Goal: Transaction & Acquisition: Purchase product/service

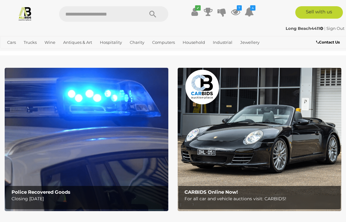
click at [238, 11] on icon at bounding box center [235, 11] width 9 height 11
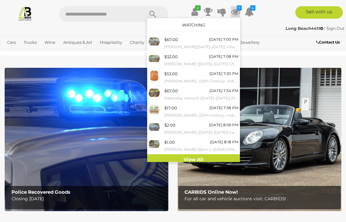
click at [202, 157] on link "View All" at bounding box center [193, 159] width 93 height 11
click at [270, 21] on div "✔ 7 4 M" at bounding box center [172, 14] width 355 height 16
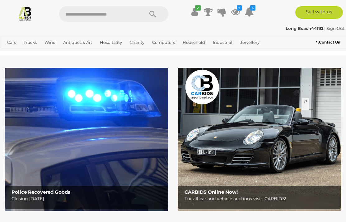
click at [0, 0] on link "Antiques & Vintage" at bounding box center [0, 0] width 0 height 0
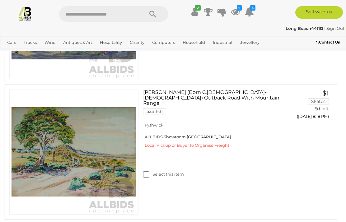
scroll to position [908, 0]
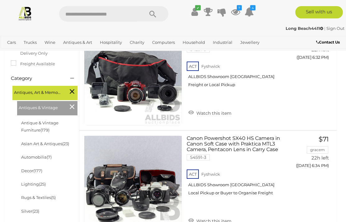
scroll to position [132, 0]
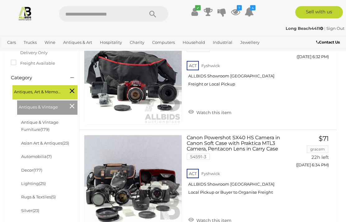
click at [53, 121] on link "Antique & Vintage Furniture (179)" at bounding box center [39, 126] width 37 height 12
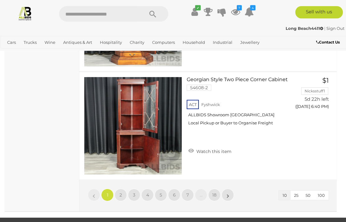
scroll to position [1006, 0]
click at [232, 195] on link "»" at bounding box center [228, 195] width 12 height 12
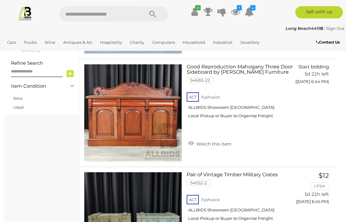
scroll to position [370, 0]
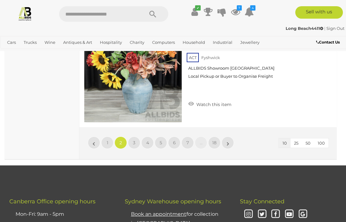
click at [231, 143] on link "»" at bounding box center [228, 143] width 12 height 12
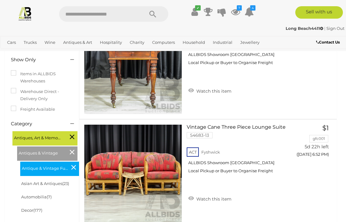
scroll to position [96, 0]
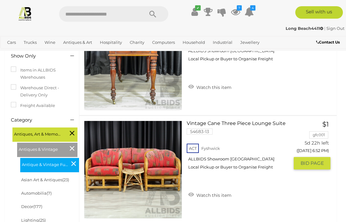
click at [317, 170] on button "GO TO BID PAGE" at bounding box center [312, 163] width 37 height 12
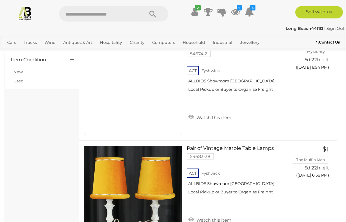
scroll to position [397, 0]
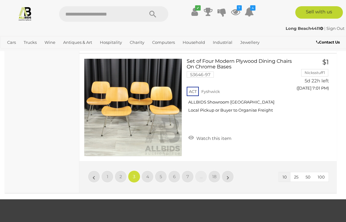
click at [231, 176] on link "»" at bounding box center [228, 177] width 12 height 12
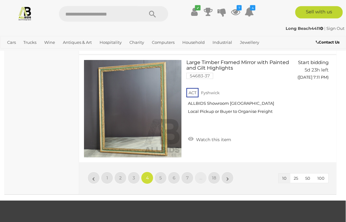
scroll to position [1023, 0]
click at [233, 179] on link "»" at bounding box center [227, 178] width 12 height 12
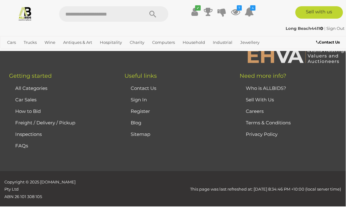
scroll to position [41, 0]
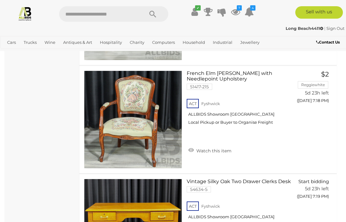
scroll to position [687, 0]
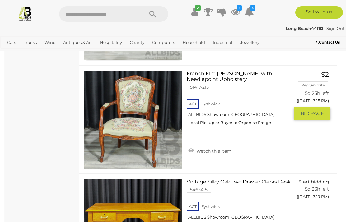
click at [313, 120] on button "GO TO BID PAGE" at bounding box center [312, 113] width 37 height 12
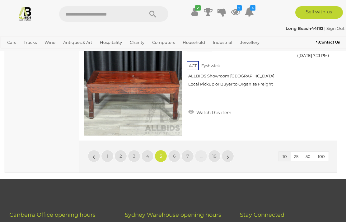
click at [231, 156] on link "»" at bounding box center [228, 156] width 12 height 12
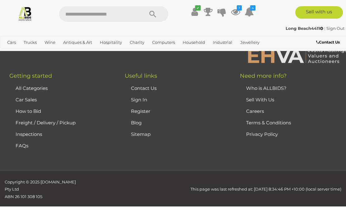
scroll to position [41, 0]
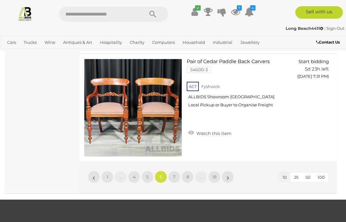
scroll to position [1021, 0]
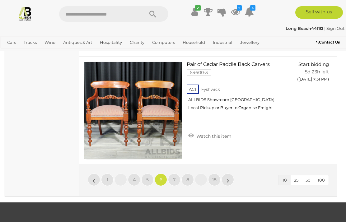
click at [230, 181] on link "»" at bounding box center [228, 180] width 12 height 12
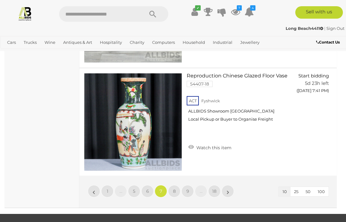
scroll to position [1011, 0]
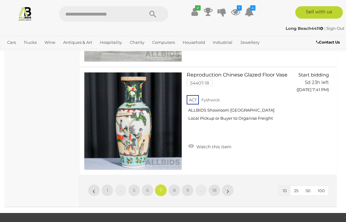
click at [231, 190] on link "»" at bounding box center [228, 190] width 12 height 12
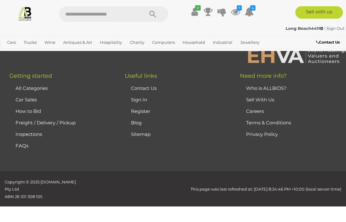
scroll to position [41, 0]
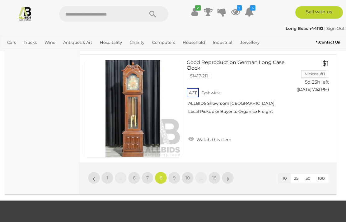
click at [232, 179] on link "»" at bounding box center [228, 178] width 12 height 12
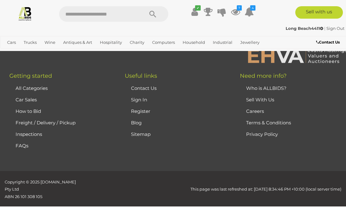
scroll to position [41, 0]
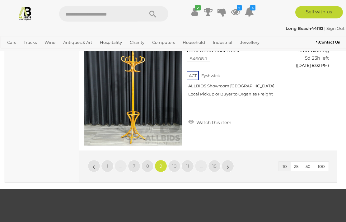
scroll to position [1040, 0]
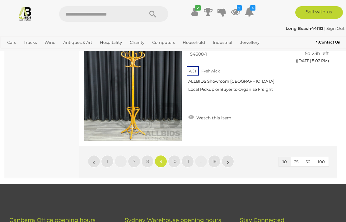
click at [231, 161] on link "»" at bounding box center [228, 161] width 12 height 12
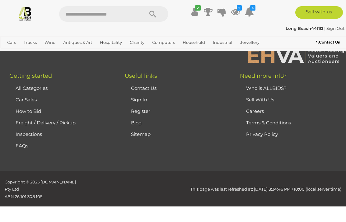
scroll to position [41, 0]
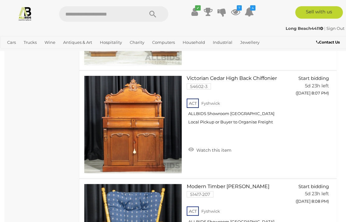
scroll to position [476, 0]
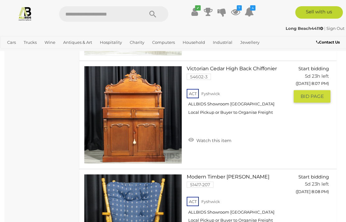
click at [317, 100] on span "BID PAGE" at bounding box center [312, 96] width 23 height 6
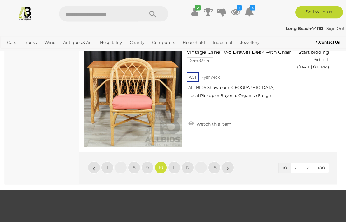
scroll to position [1035, 0]
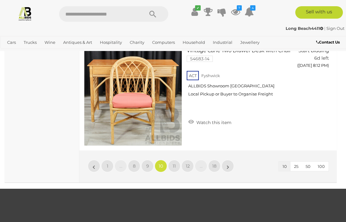
click at [232, 165] on link "»" at bounding box center [228, 166] width 12 height 12
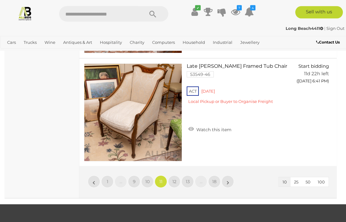
scroll to position [1019, 0]
click at [232, 181] on link "»" at bounding box center [228, 182] width 12 height 12
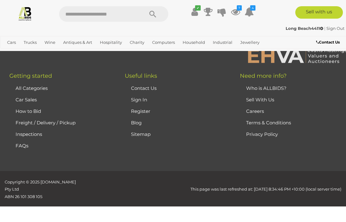
scroll to position [41, 0]
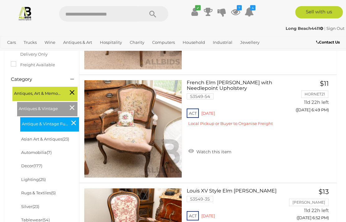
scroll to position [137, 0]
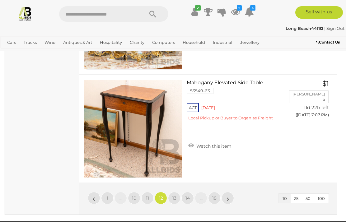
click at [232, 197] on link "»" at bounding box center [228, 198] width 12 height 12
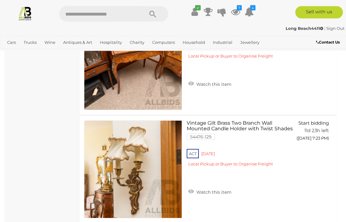
scroll to position [855, 0]
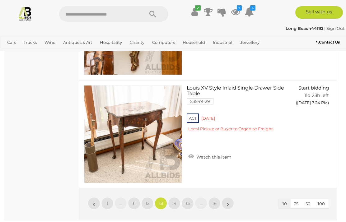
click at [231, 202] on link "»" at bounding box center [228, 203] width 12 height 12
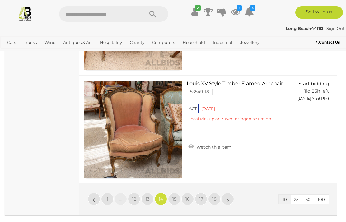
click at [232, 197] on link "»" at bounding box center [228, 199] width 12 height 12
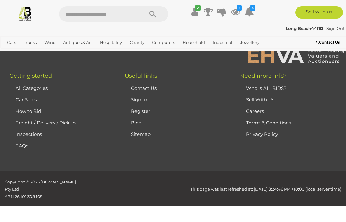
scroll to position [41, 0]
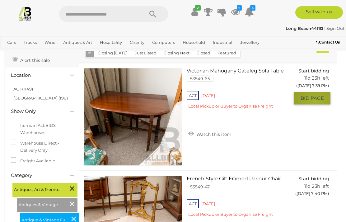
click at [315, 105] on button "GO TO BID PAGE" at bounding box center [312, 98] width 37 height 12
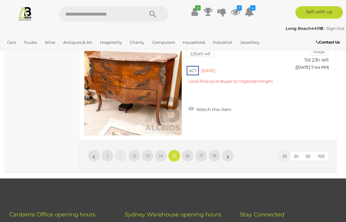
scroll to position [1047, 0]
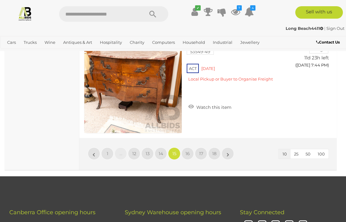
click at [232, 154] on link "»" at bounding box center [228, 154] width 12 height 12
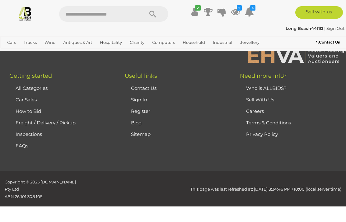
scroll to position [41, 0]
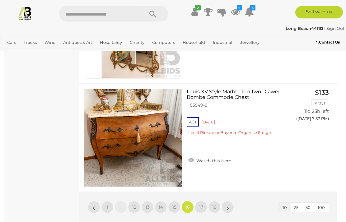
scroll to position [994, 0]
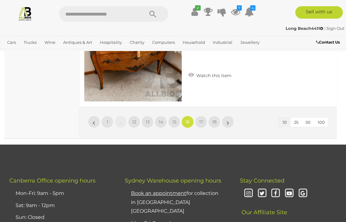
click at [231, 120] on link "»" at bounding box center [228, 122] width 12 height 12
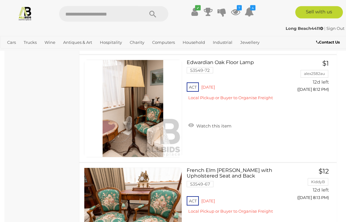
scroll to position [805, 0]
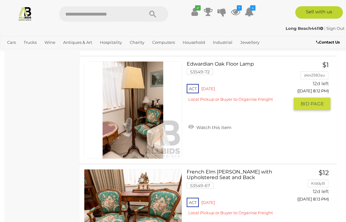
click at [314, 107] on span "BID PAGE" at bounding box center [312, 104] width 23 height 6
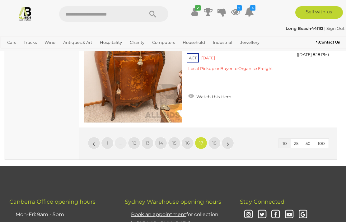
click at [231, 143] on link "»" at bounding box center [228, 143] width 12 height 12
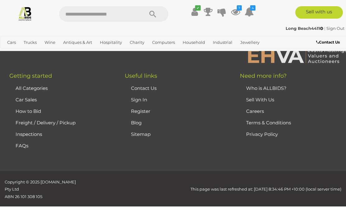
scroll to position [41, 0]
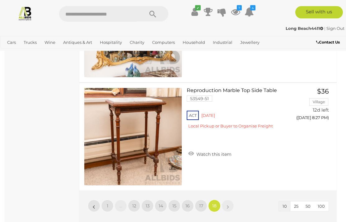
scroll to position [887, 0]
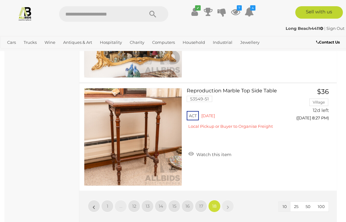
click at [230, 206] on link "»" at bounding box center [228, 206] width 12 height 12
click at [0, 0] on link "Art" at bounding box center [0, 0] width 0 height 0
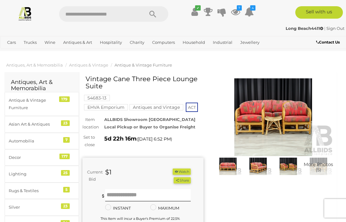
click at [186, 169] on button "Watch" at bounding box center [182, 172] width 18 height 7
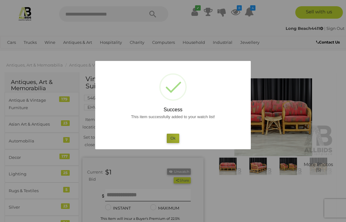
click at [177, 137] on button "Ok" at bounding box center [173, 138] width 13 height 9
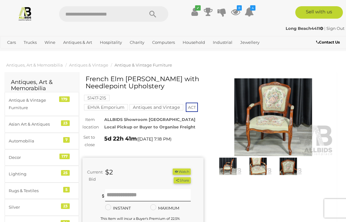
click at [285, 131] on img at bounding box center [273, 117] width 121 height 78
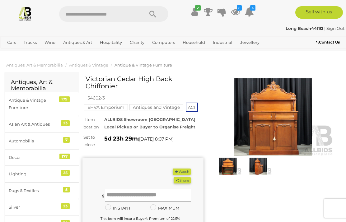
click at [187, 170] on button "Watch" at bounding box center [182, 172] width 18 height 7
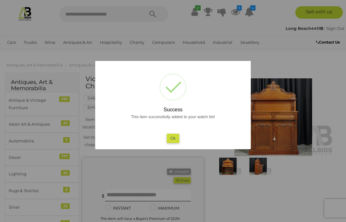
click at [177, 139] on button "Ok" at bounding box center [173, 138] width 13 height 9
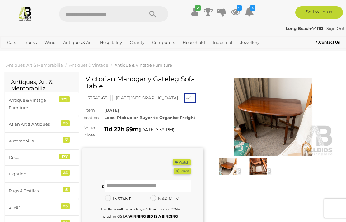
click at [187, 161] on button "Watch" at bounding box center [182, 162] width 18 height 7
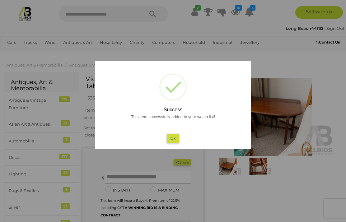
click at [174, 137] on button "Ok" at bounding box center [173, 138] width 13 height 9
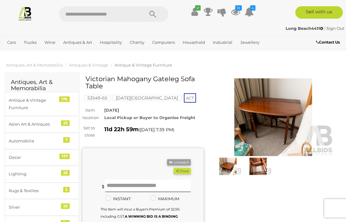
click at [259, 166] on img at bounding box center [258, 166] width 27 height 17
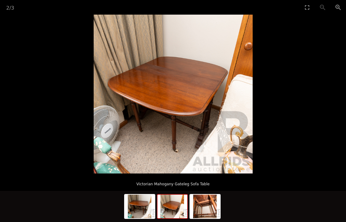
click at [173, 205] on img at bounding box center [173, 207] width 30 height 24
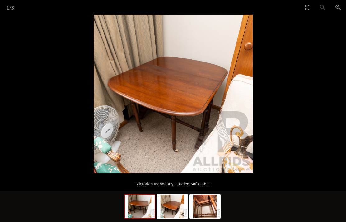
click at [136, 207] on img at bounding box center [140, 207] width 30 height 24
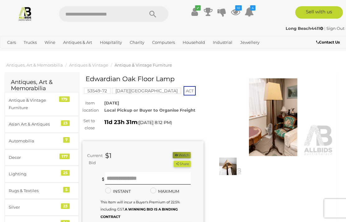
click at [188, 154] on button "Watch" at bounding box center [182, 155] width 18 height 7
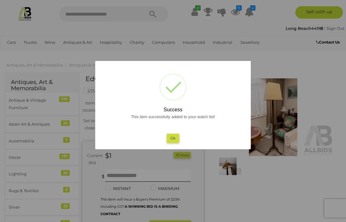
click at [176, 141] on button "Ok" at bounding box center [173, 138] width 13 height 9
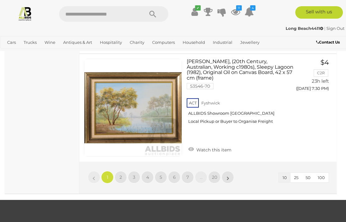
click at [232, 171] on link "»" at bounding box center [228, 177] width 12 height 12
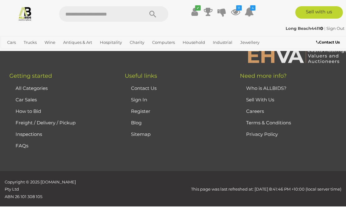
scroll to position [84, 0]
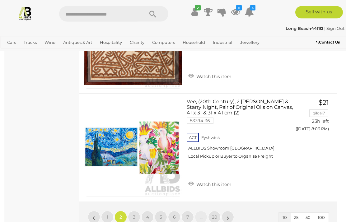
scroll to position [1028, 0]
click at [233, 215] on link "»" at bounding box center [228, 217] width 12 height 12
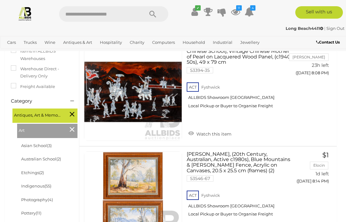
scroll to position [108, 0]
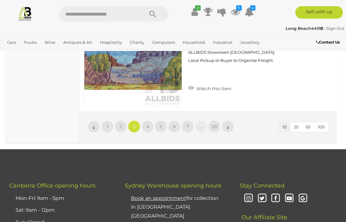
click at [232, 124] on link "»" at bounding box center [228, 126] width 12 height 12
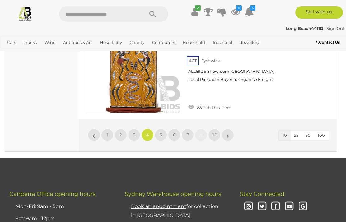
click at [231, 130] on link "»" at bounding box center [228, 135] width 12 height 12
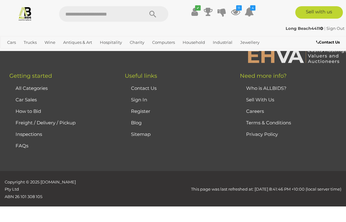
scroll to position [84, 0]
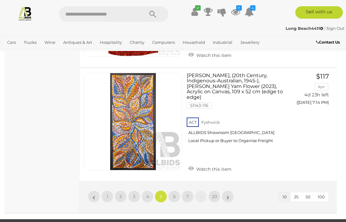
click at [232, 190] on link "»" at bounding box center [228, 196] width 12 height 12
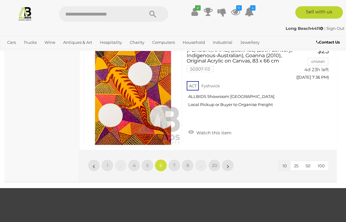
click at [233, 159] on link "»" at bounding box center [228, 165] width 12 height 12
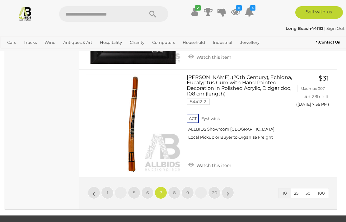
scroll to position [1093, 0]
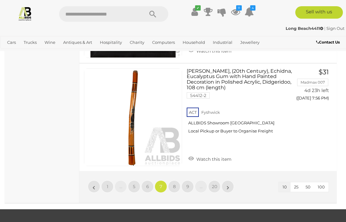
click at [230, 181] on link "»" at bounding box center [228, 187] width 12 height 12
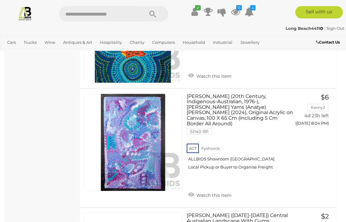
scroll to position [390, 0]
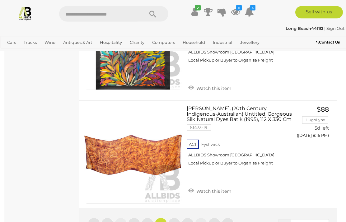
click at [231, 218] on link "»" at bounding box center [228, 224] width 12 height 12
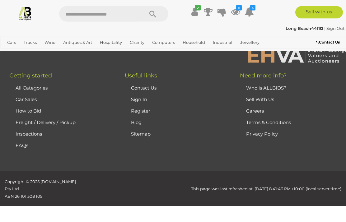
scroll to position [84, 0]
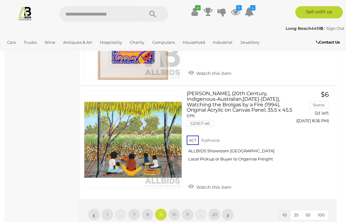
scroll to position [1048, 0]
click at [321, 130] on span "BID PAGE" at bounding box center [312, 133] width 23 height 6
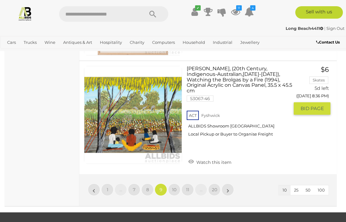
click at [176, 187] on span "10" at bounding box center [174, 190] width 4 height 6
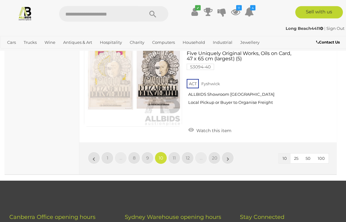
scroll to position [1110, 0]
click at [177, 152] on link "11" at bounding box center [174, 158] width 12 height 12
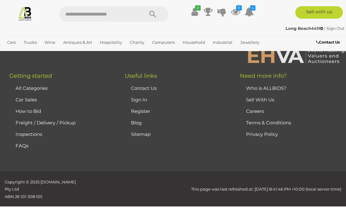
scroll to position [84, 0]
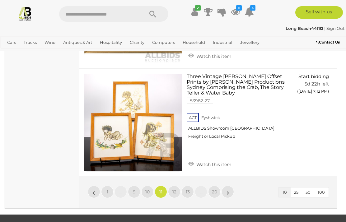
scroll to position [1059, 0]
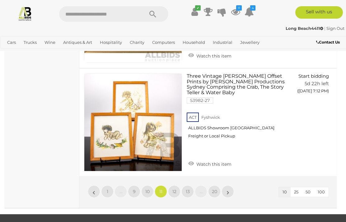
click at [177, 186] on link "12" at bounding box center [174, 192] width 12 height 12
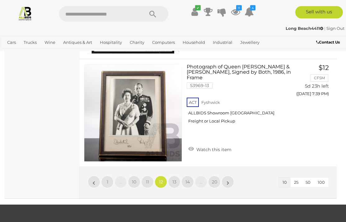
scroll to position [1086, 0]
click at [177, 176] on link "13" at bounding box center [174, 182] width 12 height 12
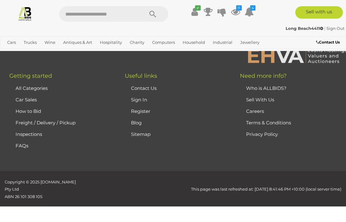
scroll to position [84, 0]
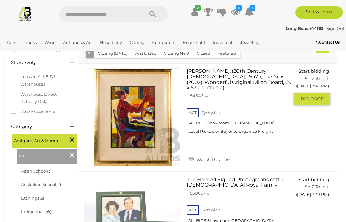
click at [321, 105] on button "GO TO BID PAGE" at bounding box center [312, 99] width 37 height 12
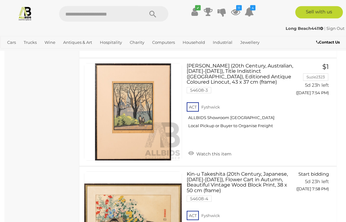
scroll to position [534, 0]
click at [314, 108] on button "GO TO BID PAGE" at bounding box center [312, 106] width 37 height 12
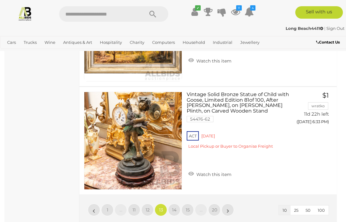
click at [177, 204] on link "14" at bounding box center [174, 210] width 12 height 12
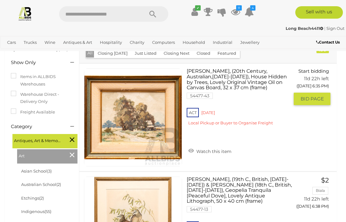
click at [316, 105] on button "GO TO BID PAGE" at bounding box center [312, 99] width 37 height 12
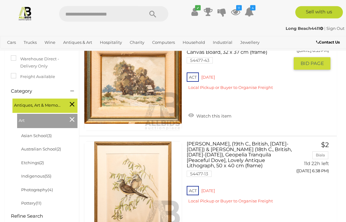
scroll to position [119, 0]
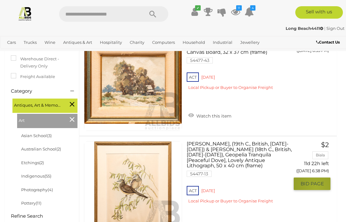
click at [317, 190] on button "GO TO BID PAGE" at bounding box center [312, 184] width 37 height 12
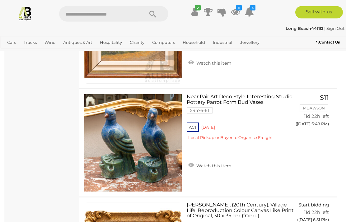
scroll to position [816, 0]
click at [315, 143] on button "GO TO BID PAGE" at bounding box center [312, 136] width 37 height 12
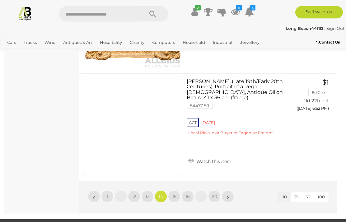
scroll to position [1048, 0]
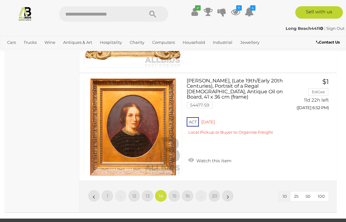
click at [176, 196] on link "15" at bounding box center [174, 196] width 12 height 12
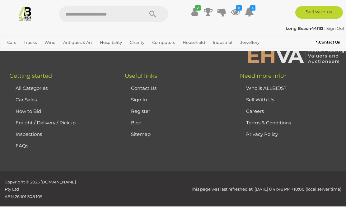
scroll to position [84, 0]
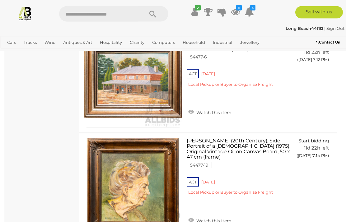
scroll to position [988, 0]
click at [309, 172] on span "BID PAGE" at bounding box center [312, 168] width 23 height 6
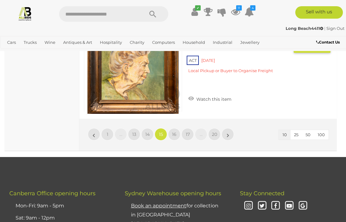
scroll to position [1113, 0]
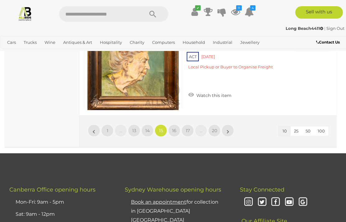
click at [179, 132] on link "16" at bounding box center [174, 131] width 12 height 12
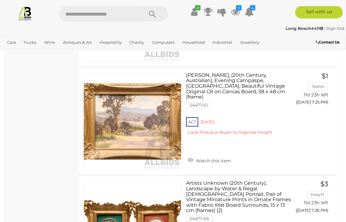
scroll to position [729, 1]
click at [313, 121] on button "GO TO BID PAGE" at bounding box center [311, 115] width 37 height 12
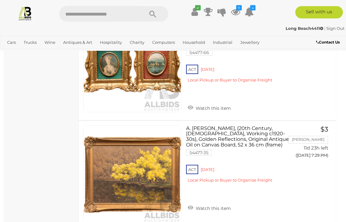
scroll to position [896, 1]
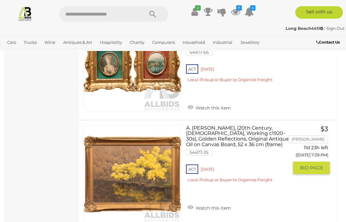
click at [315, 171] on span "BID PAGE" at bounding box center [311, 168] width 23 height 6
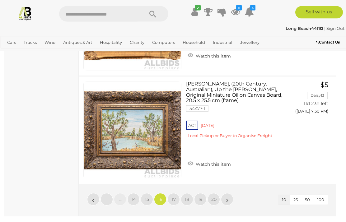
scroll to position [1048, 1]
click at [176, 195] on link "17" at bounding box center [173, 199] width 12 height 12
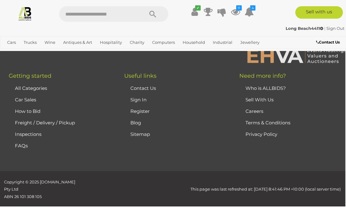
scroll to position [84, 0]
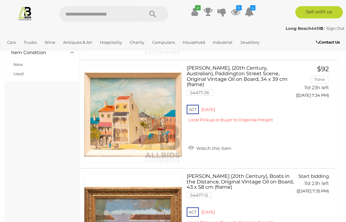
scroll to position [310, 0]
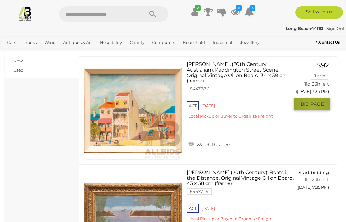
click at [316, 107] on span "BID PAGE" at bounding box center [312, 104] width 23 height 6
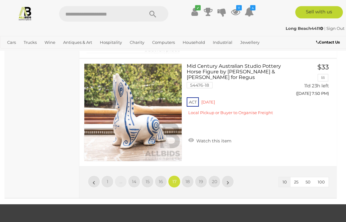
scroll to position [1065, 0]
click at [190, 179] on link "18" at bounding box center [187, 182] width 12 height 12
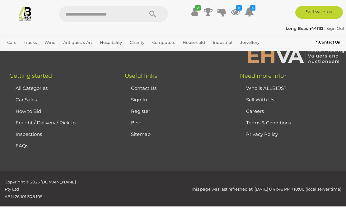
scroll to position [84, 0]
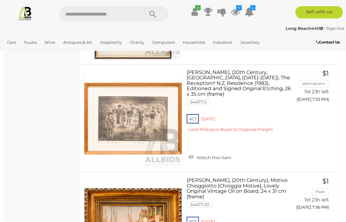
scroll to position [416, 0]
click at [315, 112] on span "BID PAGE" at bounding box center [312, 112] width 23 height 6
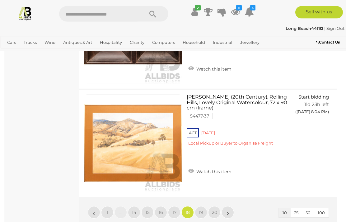
scroll to position [1040, 0]
click at [317, 123] on span "BID PAGE" at bounding box center [312, 125] width 23 height 6
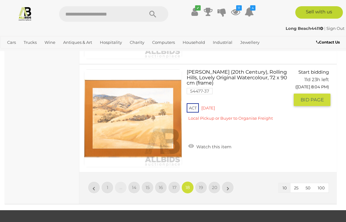
click at [203, 181] on link "19" at bounding box center [201, 187] width 12 height 12
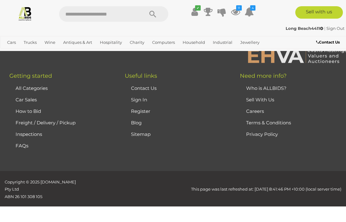
scroll to position [84, 0]
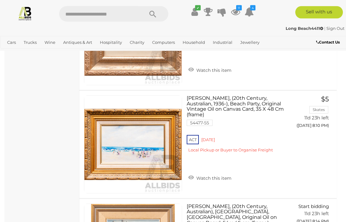
scroll to position [598, 0]
click at [312, 144] on button "GO TO BID PAGE" at bounding box center [312, 138] width 37 height 12
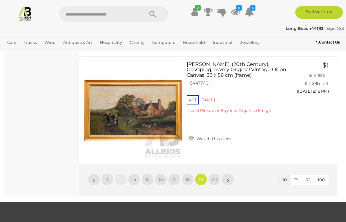
click at [217, 179] on link "20" at bounding box center [214, 179] width 12 height 12
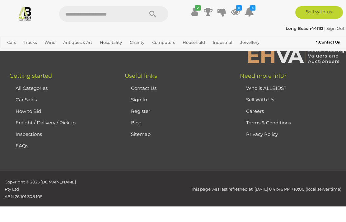
scroll to position [84, 0]
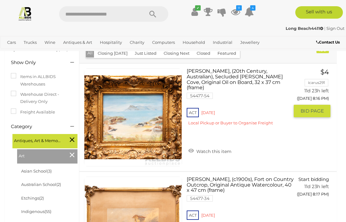
click at [311, 117] on button "GO TO BID PAGE" at bounding box center [312, 111] width 37 height 12
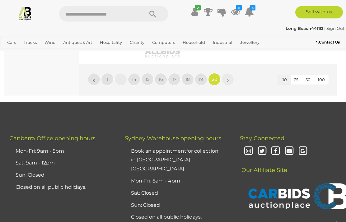
scroll to position [1060, 0]
click at [0, 0] on link "China & Porcelain" at bounding box center [0, 0] width 0 height 0
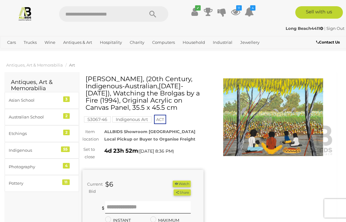
click at [188, 187] on button "Watch" at bounding box center [182, 184] width 18 height 7
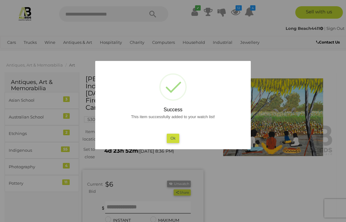
click at [175, 136] on button "Ok" at bounding box center [173, 138] width 13 height 9
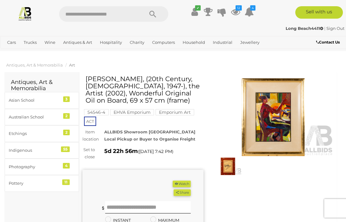
click at [185, 184] on button "Watch" at bounding box center [182, 184] width 18 height 7
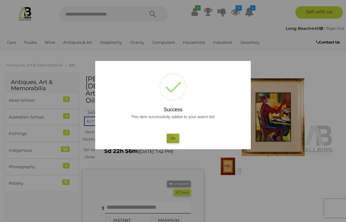
click at [177, 137] on button "Ok" at bounding box center [173, 138] width 13 height 9
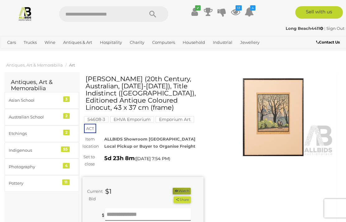
click at [185, 190] on button "Watch" at bounding box center [182, 191] width 18 height 7
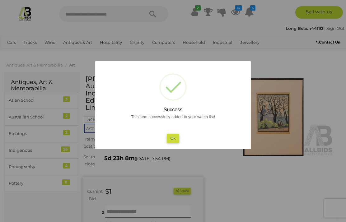
click at [174, 138] on button "Ok" at bounding box center [173, 138] width 13 height 9
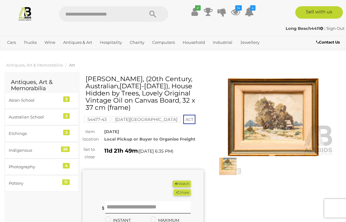
click at [186, 182] on button "Watch" at bounding box center [182, 184] width 18 height 7
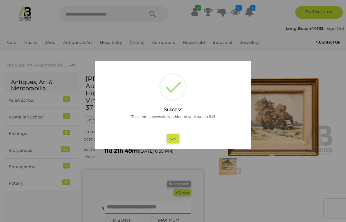
click at [176, 139] on button "Ok" at bounding box center [173, 138] width 13 height 9
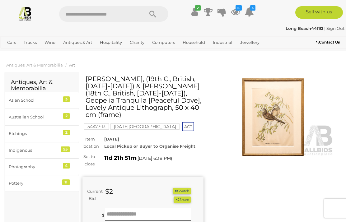
click at [184, 192] on button "Watch" at bounding box center [182, 191] width 18 height 7
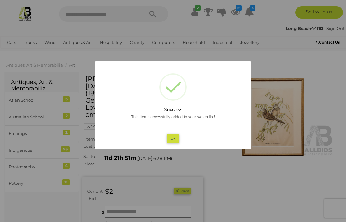
click at [175, 140] on button "Ok" at bounding box center [173, 138] width 13 height 9
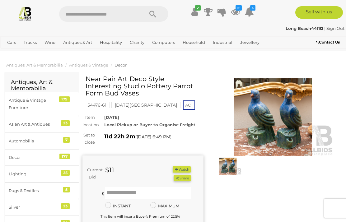
click at [185, 168] on button "Watch" at bounding box center [182, 170] width 18 height 7
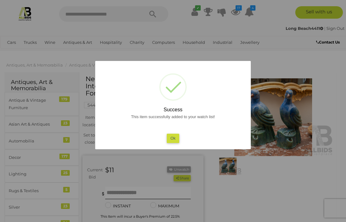
click at [175, 142] on button "Ok" at bounding box center [173, 138] width 13 height 9
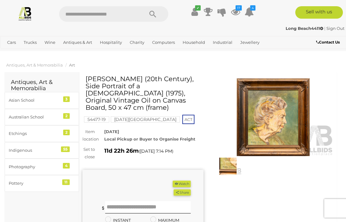
click at [187, 181] on button "Watch" at bounding box center [182, 184] width 18 height 7
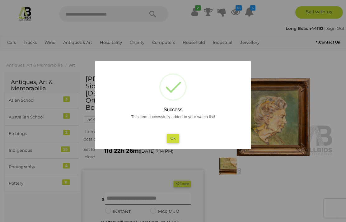
click at [177, 139] on button "Ok" at bounding box center [173, 138] width 13 height 9
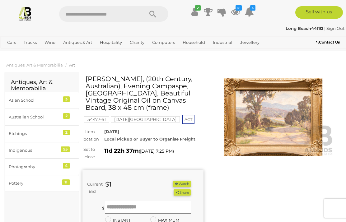
click at [184, 182] on button "Watch" at bounding box center [182, 184] width 18 height 7
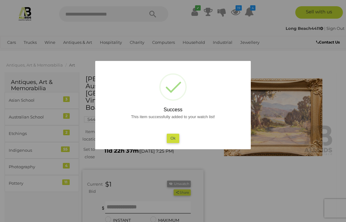
click at [175, 139] on button "Ok" at bounding box center [173, 138] width 13 height 9
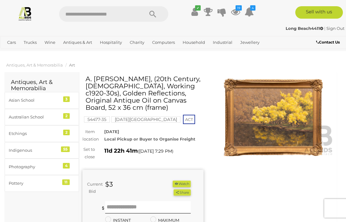
click at [185, 183] on button "Watch" at bounding box center [182, 184] width 18 height 7
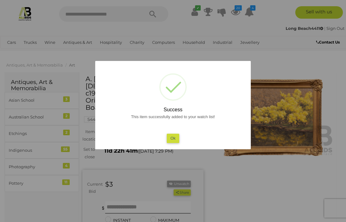
click at [175, 139] on button "Ok" at bounding box center [173, 138] width 13 height 9
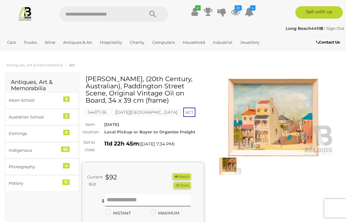
click at [184, 175] on button "Watch" at bounding box center [182, 177] width 18 height 7
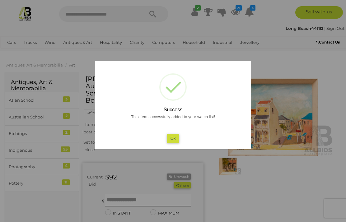
click at [176, 138] on button "Ok" at bounding box center [173, 138] width 13 height 9
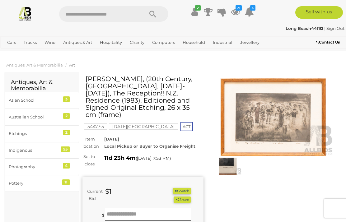
click at [184, 188] on button "Watch" at bounding box center [182, 191] width 18 height 7
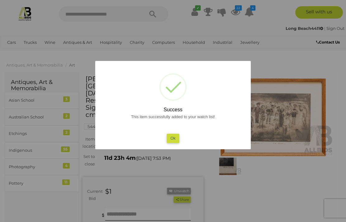
click at [178, 138] on button "Ok" at bounding box center [173, 138] width 13 height 9
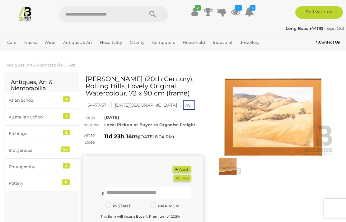
click at [183, 169] on button "Watch" at bounding box center [182, 170] width 18 height 7
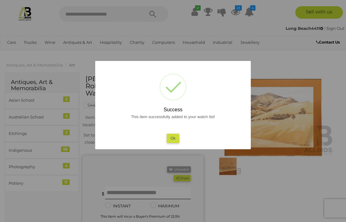
click at [176, 136] on button "Ok" at bounding box center [173, 138] width 13 height 9
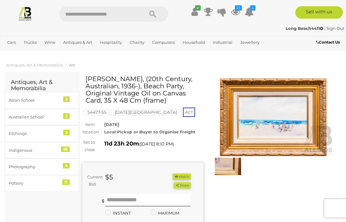
click at [185, 176] on button "Watch" at bounding box center [182, 177] width 18 height 7
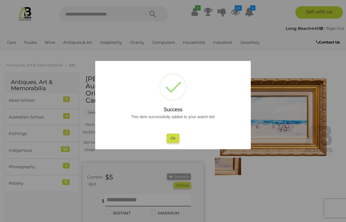
click at [176, 140] on button "Ok" at bounding box center [173, 138] width 13 height 9
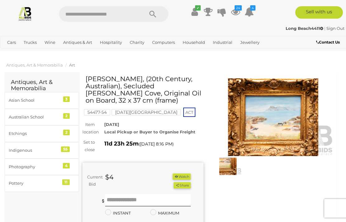
click at [183, 175] on button "Watch" at bounding box center [182, 177] width 18 height 7
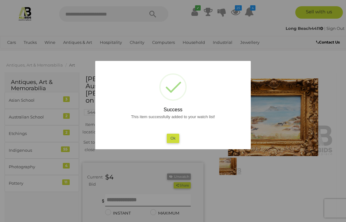
click at [177, 140] on button "Ok" at bounding box center [173, 138] width 13 height 9
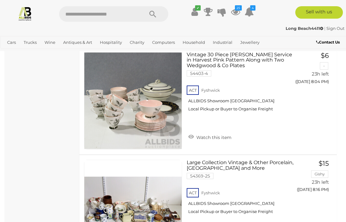
scroll to position [517, 0]
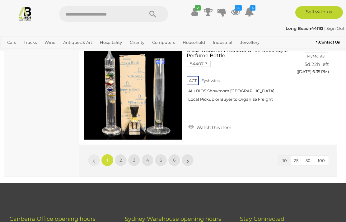
click at [191, 154] on link "»" at bounding box center [187, 160] width 12 height 12
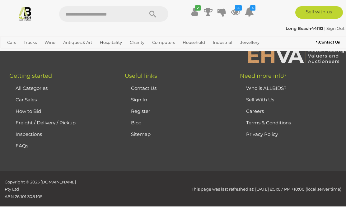
scroll to position [41, 0]
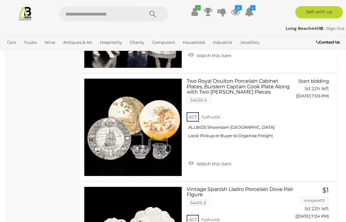
scroll to position [800, 0]
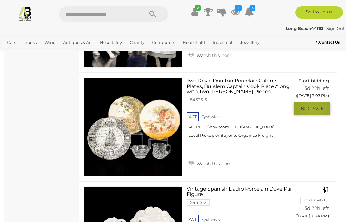
click at [313, 112] on span "BID PAGE" at bounding box center [312, 109] width 23 height 6
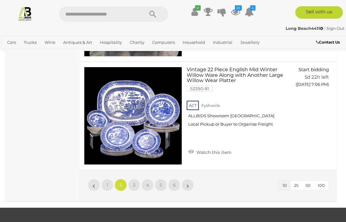
click at [190, 184] on link "»" at bounding box center [187, 185] width 12 height 12
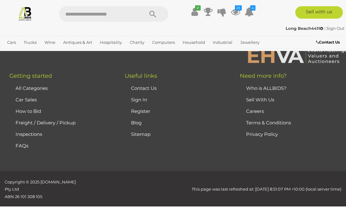
scroll to position [41, 0]
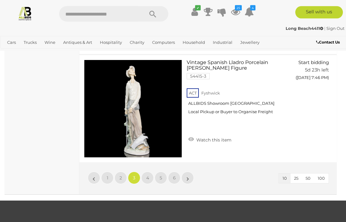
scroll to position [1029, 0]
click at [191, 176] on link "»" at bounding box center [187, 178] width 12 height 12
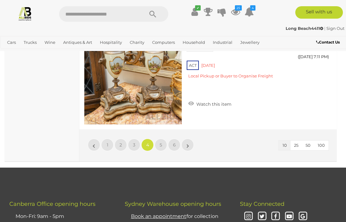
click at [190, 144] on link "»" at bounding box center [187, 145] width 12 height 12
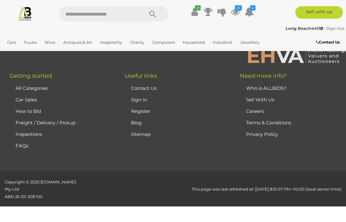
scroll to position [41, 0]
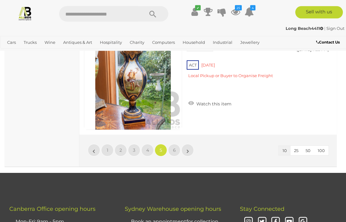
scroll to position [1051, 0]
click at [193, 151] on link "»" at bounding box center [187, 150] width 12 height 12
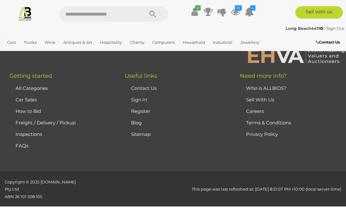
scroll to position [41, 0]
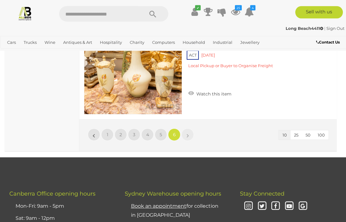
scroll to position [742, 0]
click at [0, 0] on link "Curios & Collectibles" at bounding box center [0, 0] width 0 height 0
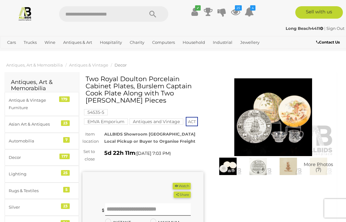
click at [185, 185] on button "Watch" at bounding box center [182, 186] width 18 height 7
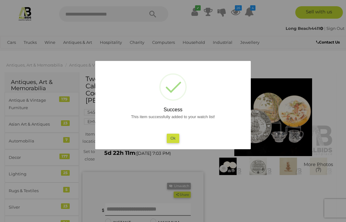
click at [176, 139] on button "Ok" at bounding box center [173, 138] width 13 height 9
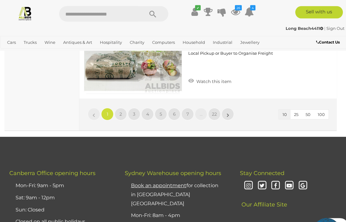
scroll to position [1151, 0]
click at [226, 113] on link "»" at bounding box center [228, 114] width 12 height 12
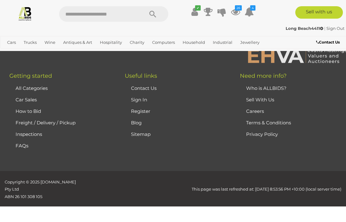
scroll to position [104, 0]
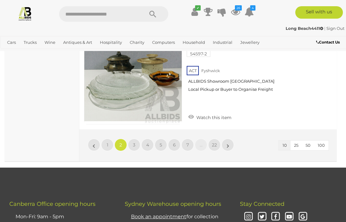
scroll to position [1132, 0]
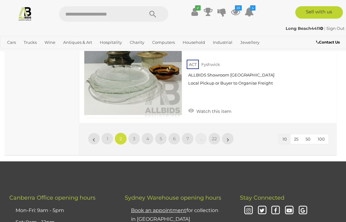
click at [230, 138] on link "»" at bounding box center [228, 139] width 12 height 12
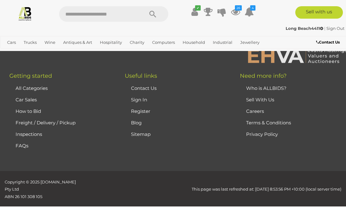
scroll to position [104, 0]
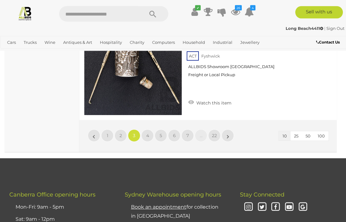
click at [231, 137] on link "»" at bounding box center [228, 136] width 12 height 12
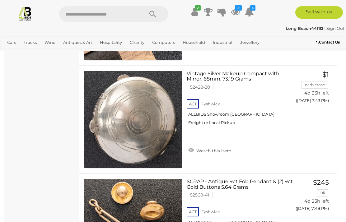
scroll to position [751, 0]
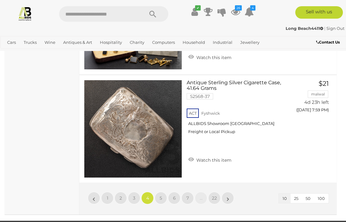
click at [233, 195] on link "»" at bounding box center [228, 198] width 12 height 12
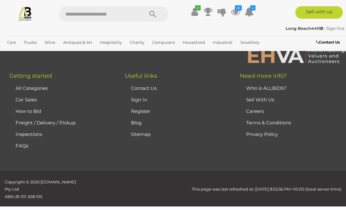
scroll to position [104, 0]
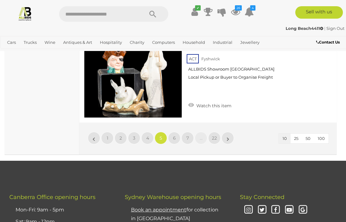
scroll to position [1163, 0]
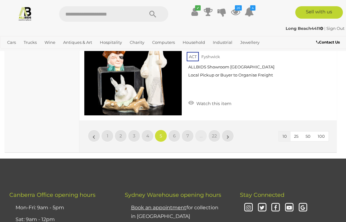
click at [233, 130] on link "»" at bounding box center [228, 136] width 12 height 12
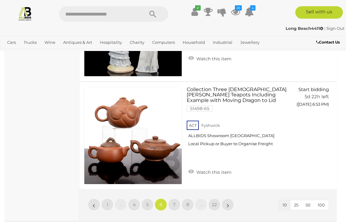
click at [233, 199] on link "»" at bounding box center [228, 205] width 12 height 12
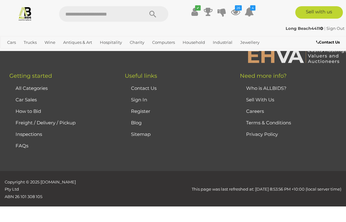
scroll to position [104, 0]
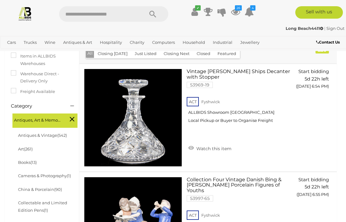
scroll to position [896, 0]
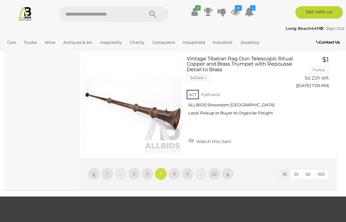
click at [233, 172] on link "»" at bounding box center [228, 174] width 12 height 12
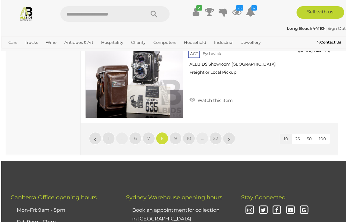
scroll to position [1138, 0]
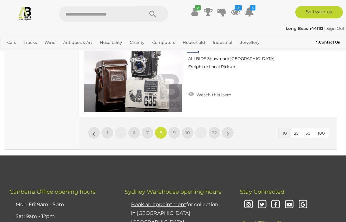
click at [232, 127] on link "»" at bounding box center [228, 133] width 12 height 12
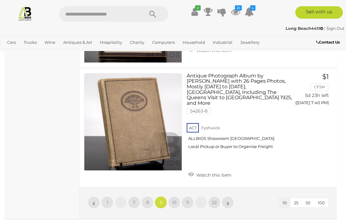
click at [231, 196] on link "»" at bounding box center [228, 202] width 12 height 12
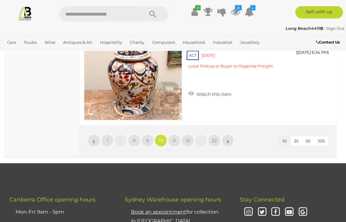
scroll to position [1125, 0]
click at [229, 139] on link "»" at bounding box center [228, 140] width 12 height 12
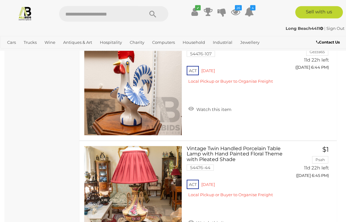
scroll to position [893, 0]
click at [311, 192] on span "BID PAGE" at bounding box center [312, 189] width 23 height 6
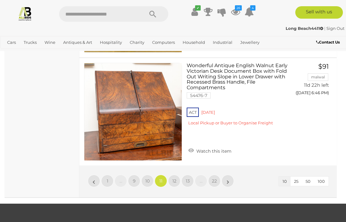
click at [177, 184] on link "12" at bounding box center [174, 181] width 12 height 12
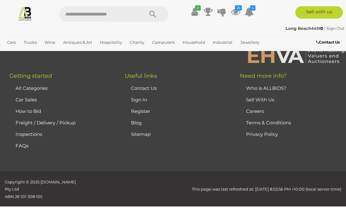
scroll to position [104, 0]
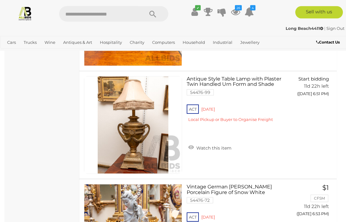
scroll to position [863, 0]
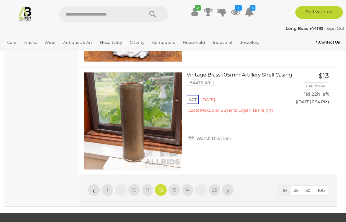
click at [177, 188] on link "13" at bounding box center [174, 190] width 12 height 12
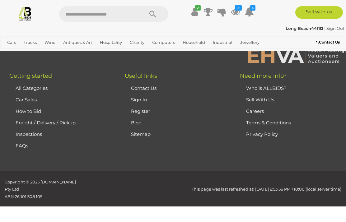
scroll to position [104, 0]
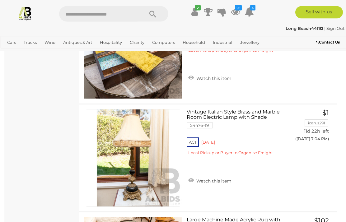
scroll to position [930, 0]
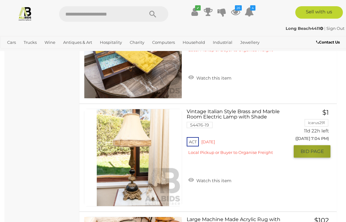
click at [312, 158] on button "GO TO BID PAGE" at bounding box center [312, 151] width 37 height 12
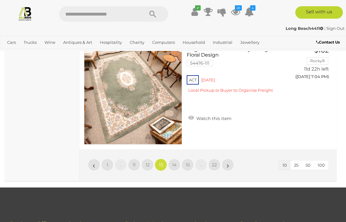
click at [176, 165] on span "14" at bounding box center [174, 165] width 4 height 6
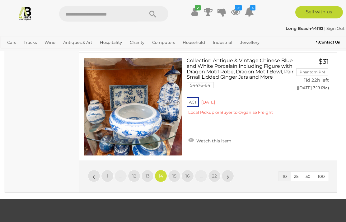
scroll to position [1089, 0]
click at [176, 176] on span "15" at bounding box center [174, 176] width 4 height 6
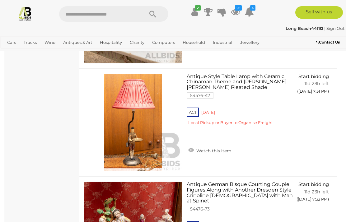
scroll to position [965, 0]
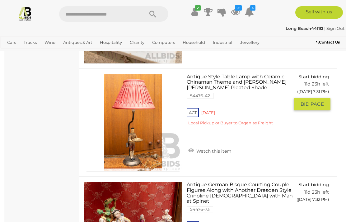
click at [313, 111] on button "GO TO BID PAGE" at bounding box center [312, 104] width 37 height 12
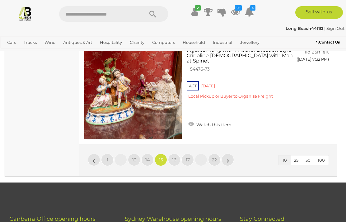
click at [178, 161] on link "16" at bounding box center [174, 160] width 12 height 12
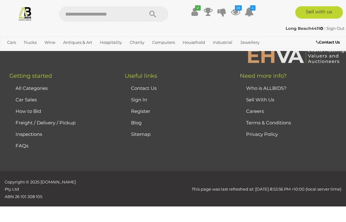
scroll to position [104, 0]
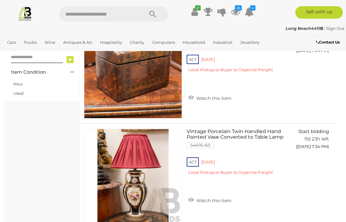
scroll to position [479, 0]
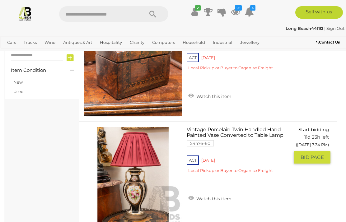
click at [313, 161] on span "BID PAGE" at bounding box center [312, 157] width 23 height 6
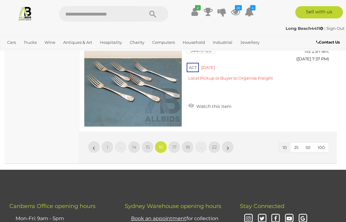
scroll to position [1118, 0]
click at [232, 145] on link "»" at bounding box center [228, 147] width 12 height 12
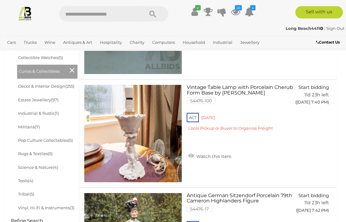
scroll to position [305, 0]
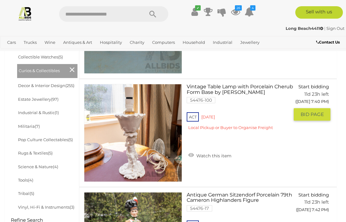
click at [314, 121] on button "GO TO BID PAGE" at bounding box center [312, 114] width 37 height 12
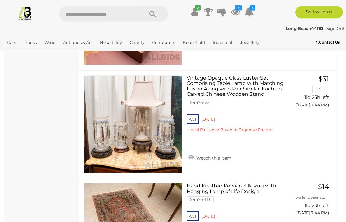
scroll to position [747, 0]
click at [313, 124] on button "GO TO BID PAGE" at bounding box center [312, 117] width 37 height 12
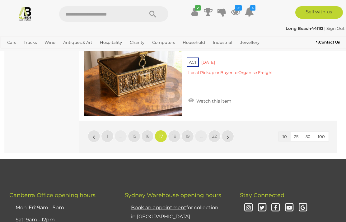
click at [226, 133] on link "»" at bounding box center [228, 136] width 12 height 12
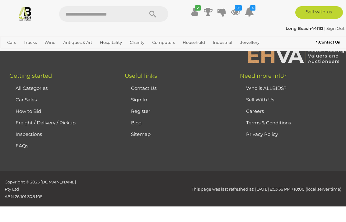
scroll to position [104, 0]
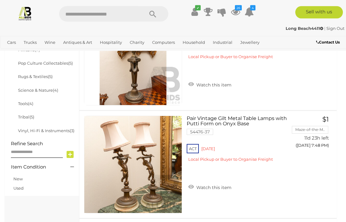
scroll to position [382, 0]
click at [310, 162] on span "BID PAGE" at bounding box center [312, 158] width 23 height 6
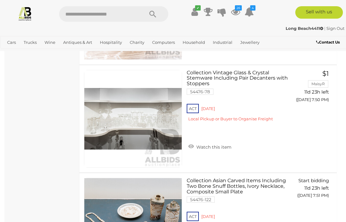
scroll to position [975, 0]
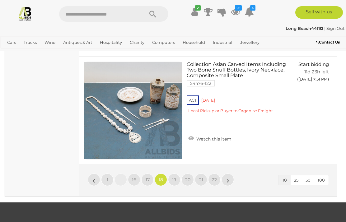
click at [231, 181] on link "»" at bounding box center [228, 180] width 12 height 12
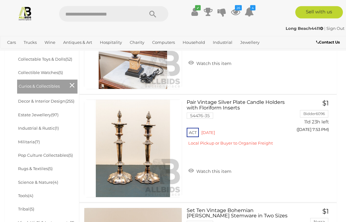
scroll to position [290, 0]
click at [317, 145] on span "BID PAGE" at bounding box center [312, 142] width 23 height 6
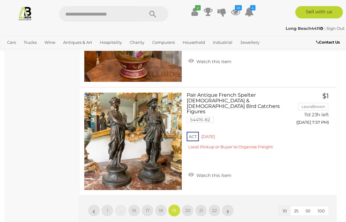
scroll to position [1054, 0]
click at [231, 211] on link "»" at bounding box center [228, 211] width 12 height 12
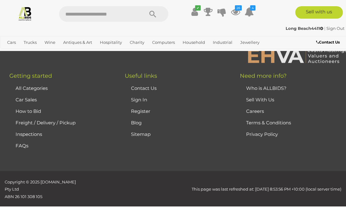
scroll to position [104, 0]
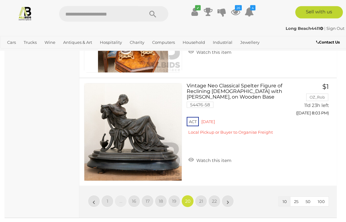
scroll to position [1067, 0]
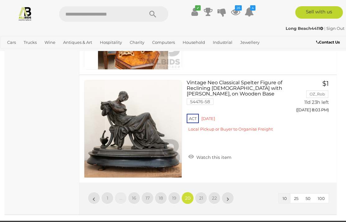
click at [231, 198] on link "»" at bounding box center [228, 198] width 12 height 12
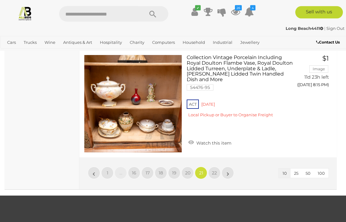
scroll to position [1094, 0]
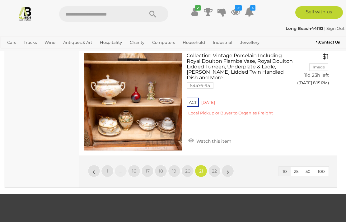
click at [229, 170] on link "»" at bounding box center [228, 171] width 12 height 12
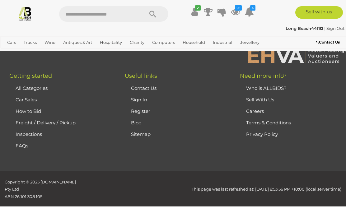
scroll to position [104, 0]
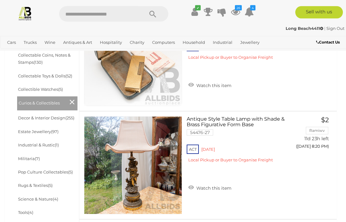
scroll to position [273, 0]
click at [316, 162] on span "BID PAGE" at bounding box center [312, 159] width 23 height 6
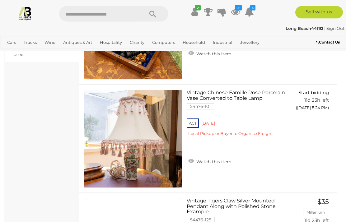
scroll to position [516, 0]
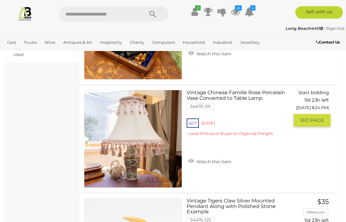
click at [316, 124] on span "BID PAGE" at bounding box center [312, 120] width 23 height 6
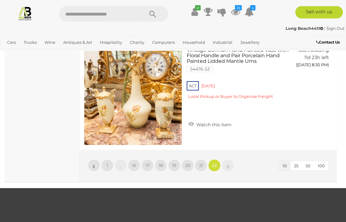
scroll to position [1099, 0]
click at [0, 0] on link "Estate Jewellery" at bounding box center [0, 0] width 0 height 0
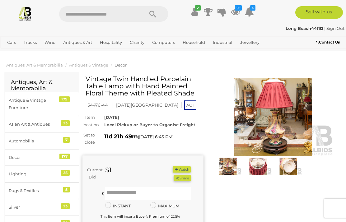
click at [185, 167] on button "Watch" at bounding box center [182, 170] width 18 height 7
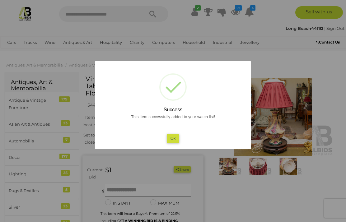
click at [177, 141] on button "Ok" at bounding box center [173, 138] width 13 height 9
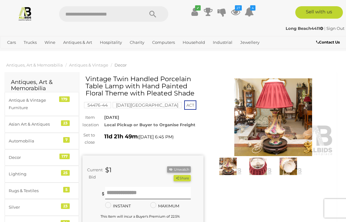
click at [229, 167] on img at bounding box center [227, 166] width 27 height 17
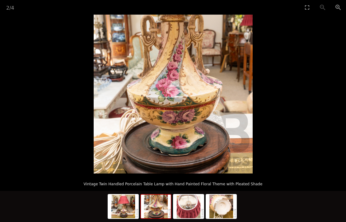
click at [155, 206] on img at bounding box center [156, 207] width 30 height 24
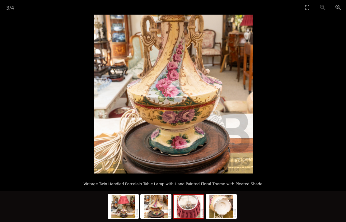
click at [193, 206] on img at bounding box center [189, 207] width 30 height 24
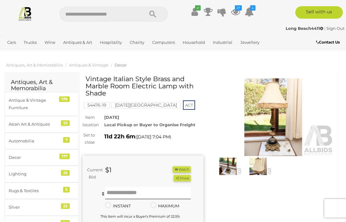
click at [188, 171] on button "Watch" at bounding box center [182, 170] width 18 height 7
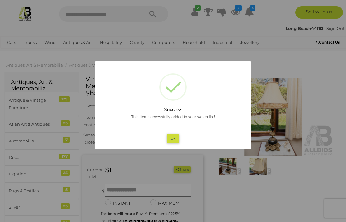
click at [176, 142] on button "Ok" at bounding box center [173, 138] width 13 height 9
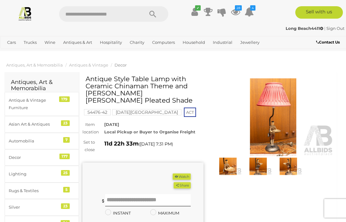
click at [186, 174] on button "Watch" at bounding box center [182, 177] width 18 height 7
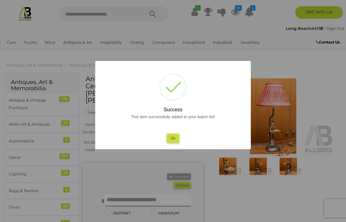
click at [176, 142] on button "Ok" at bounding box center [173, 138] width 13 height 9
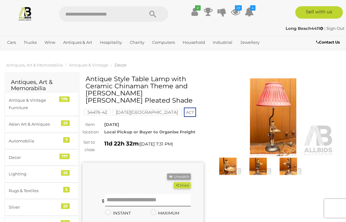
click at [270, 110] on img at bounding box center [273, 117] width 121 height 78
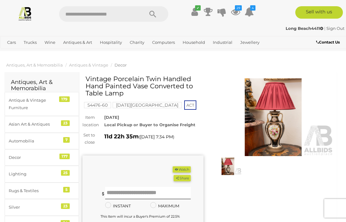
click at [187, 169] on button "Watch" at bounding box center [182, 170] width 18 height 7
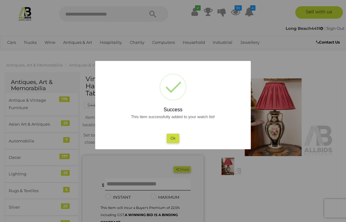
click at [175, 140] on button "Ok" at bounding box center [173, 138] width 13 height 9
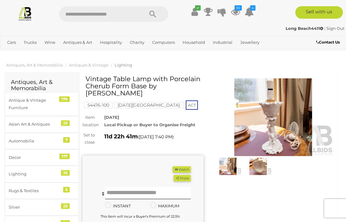
click at [185, 167] on button "Watch" at bounding box center [182, 170] width 18 height 7
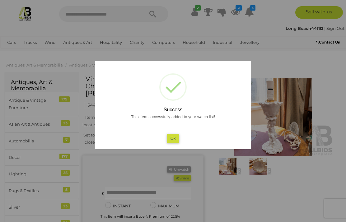
click at [176, 142] on button "Ok" at bounding box center [173, 138] width 13 height 9
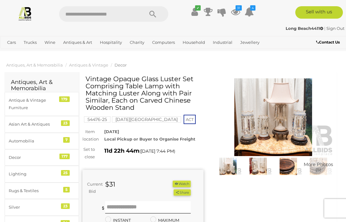
click at [186, 185] on button "Watch" at bounding box center [182, 184] width 18 height 7
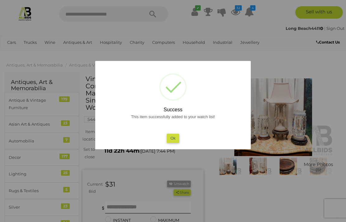
click at [176, 141] on button "Ok" at bounding box center [173, 138] width 13 height 9
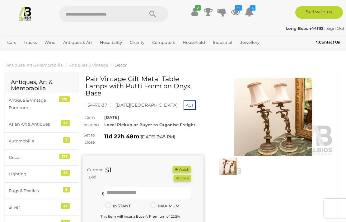
click at [187, 167] on button "Watch" at bounding box center [182, 170] width 18 height 7
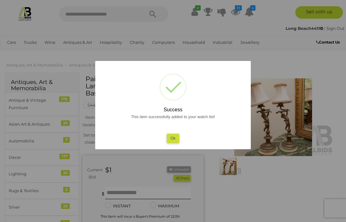
click at [177, 141] on button "Ok" at bounding box center [173, 138] width 13 height 9
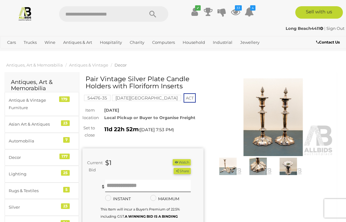
click at [183, 161] on button "Watch" at bounding box center [182, 162] width 18 height 7
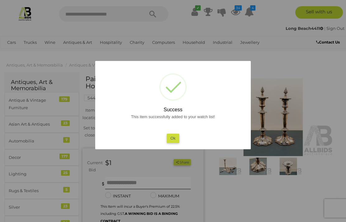
click at [175, 139] on button "Ok" at bounding box center [173, 138] width 13 height 9
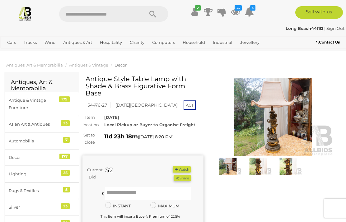
click at [185, 167] on button "Watch" at bounding box center [182, 170] width 18 height 7
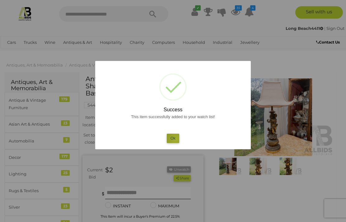
click at [176, 139] on button "Ok" at bounding box center [173, 138] width 13 height 9
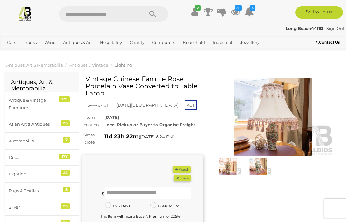
click at [186, 169] on button "Watch" at bounding box center [182, 170] width 18 height 7
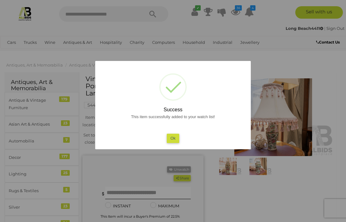
click at [176, 138] on button "Ok" at bounding box center [173, 138] width 13 height 9
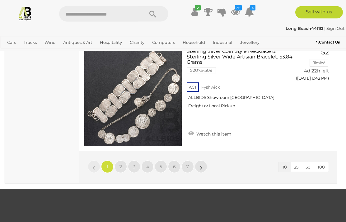
scroll to position [1035, 0]
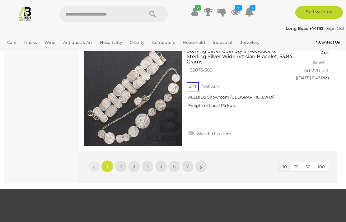
click at [205, 166] on link "»" at bounding box center [201, 166] width 12 height 12
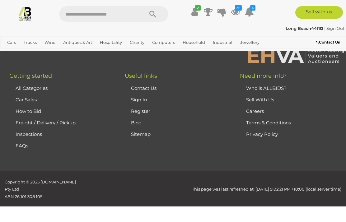
scroll to position [41, 0]
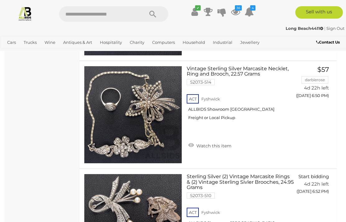
scroll to position [584, 0]
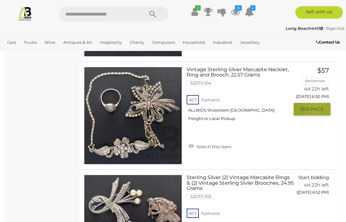
click at [317, 106] on span "BID PAGE" at bounding box center [312, 109] width 23 height 6
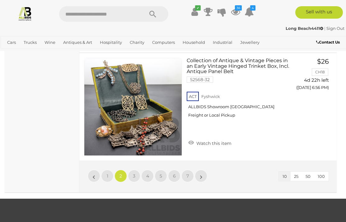
click at [202, 176] on link "»" at bounding box center [201, 176] width 12 height 12
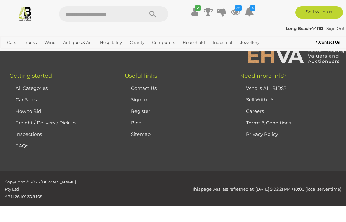
scroll to position [41, 0]
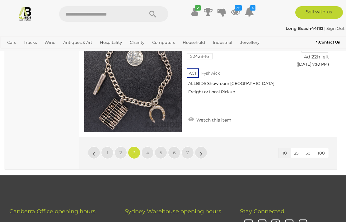
click at [199, 152] on link "»" at bounding box center [201, 153] width 12 height 12
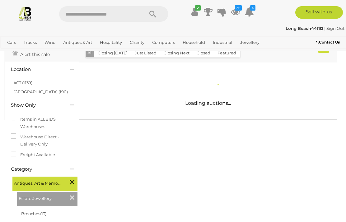
scroll to position [36, 0]
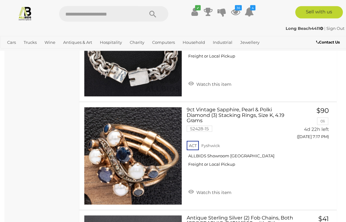
scroll to position [435, 0]
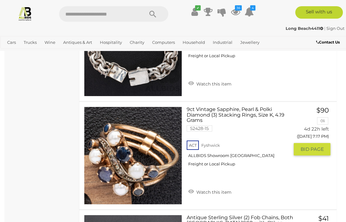
click at [310, 149] on span "BID PAGE" at bounding box center [312, 149] width 23 height 6
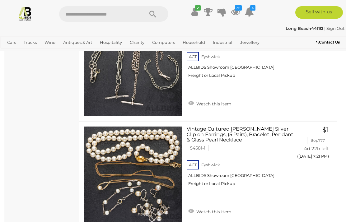
scroll to position [632, 0]
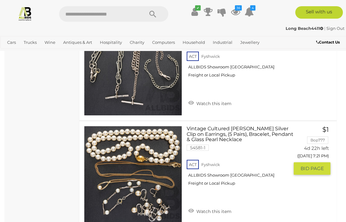
click at [313, 173] on button "GO TO BID PAGE" at bounding box center [312, 168] width 37 height 12
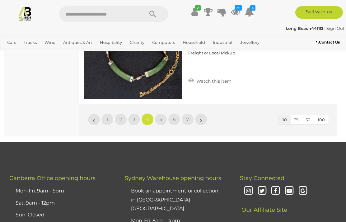
click at [204, 118] on link "»" at bounding box center [201, 119] width 12 height 12
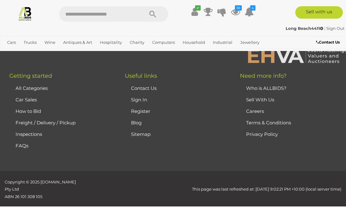
scroll to position [41, 0]
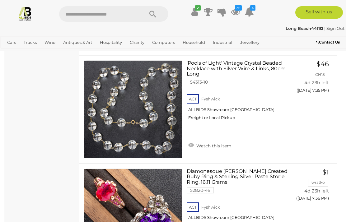
scroll to position [707, 0]
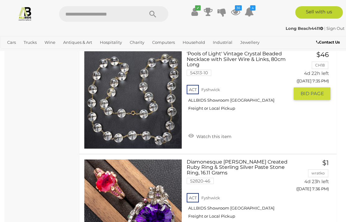
click at [317, 97] on button "GO TO BID PAGE" at bounding box center [312, 93] width 37 height 12
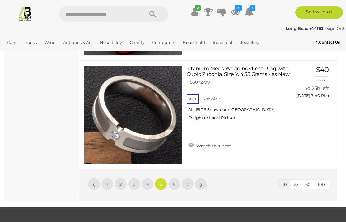
scroll to position [1017, 0]
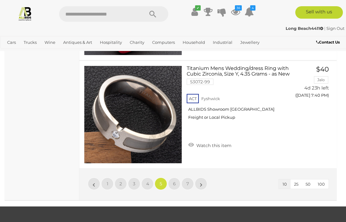
click at [205, 185] on link "»" at bounding box center [201, 184] width 12 height 12
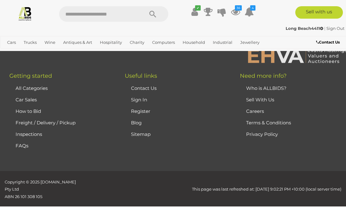
scroll to position [41, 0]
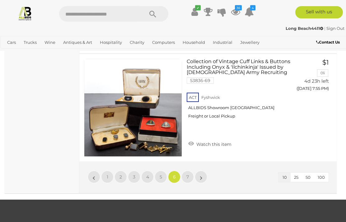
scroll to position [1036, 0]
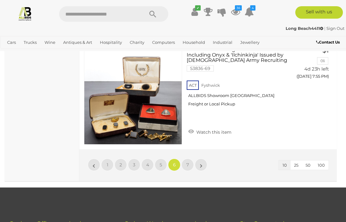
click at [205, 165] on link "»" at bounding box center [201, 165] width 12 height 12
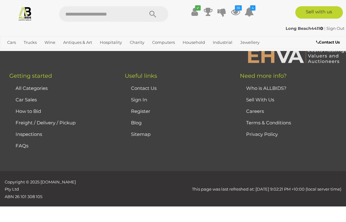
scroll to position [41, 0]
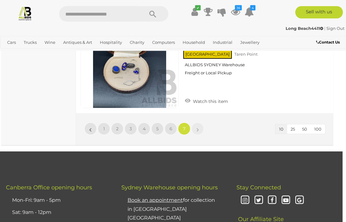
scroll to position [532, 3]
click at [0, 0] on link "Rugs & Textiles" at bounding box center [0, 0] width 0 height 0
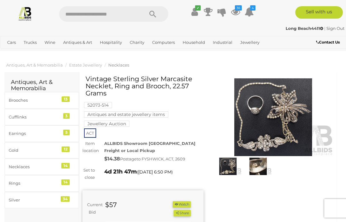
click at [185, 204] on button "Watch" at bounding box center [182, 204] width 18 height 7
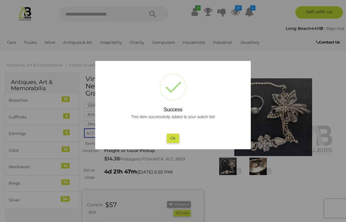
click at [176, 140] on button "Ok" at bounding box center [173, 138] width 13 height 9
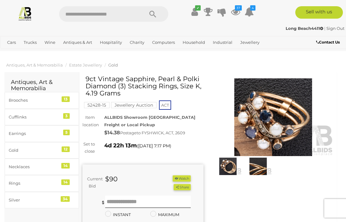
click at [187, 176] on button "Watch" at bounding box center [182, 179] width 18 height 7
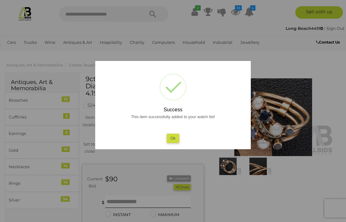
click at [176, 139] on button "Ok" at bounding box center [173, 138] width 13 height 9
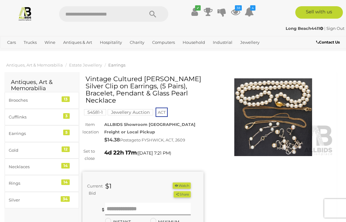
click at [185, 184] on button "Watch" at bounding box center [182, 186] width 18 height 7
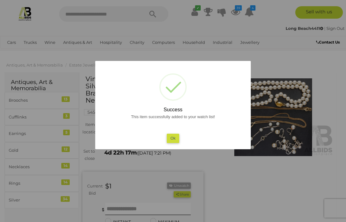
click at [176, 140] on button "Ok" at bounding box center [173, 138] width 13 height 9
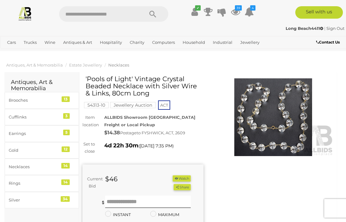
click at [188, 178] on button "Watch" at bounding box center [182, 179] width 18 height 7
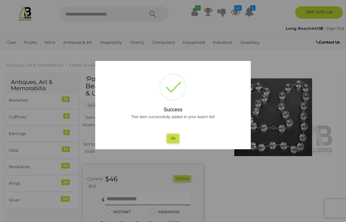
click at [177, 138] on button "Ok" at bounding box center [173, 138] width 13 height 9
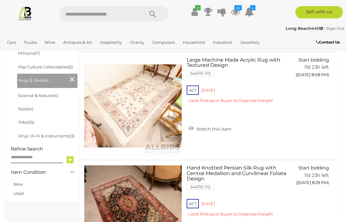
scroll to position [374, 0]
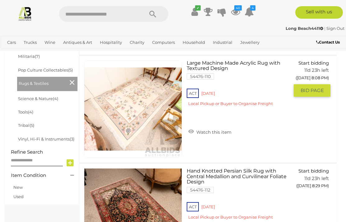
click at [314, 97] on button "GO TO BID PAGE" at bounding box center [312, 90] width 37 height 12
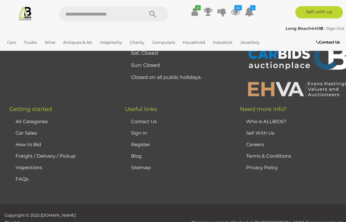
scroll to position [720, 0]
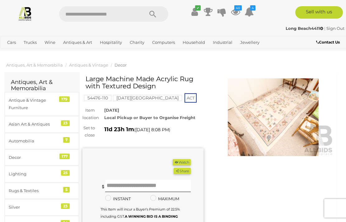
click at [186, 162] on button "Watch" at bounding box center [182, 162] width 18 height 7
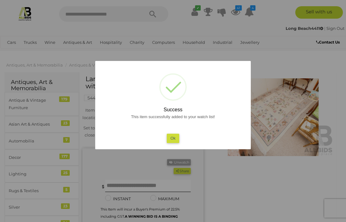
click at [175, 137] on button "Ok" at bounding box center [173, 138] width 13 height 9
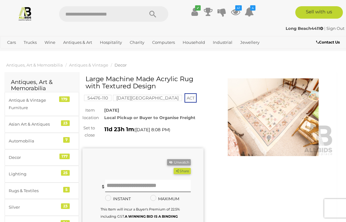
click at [275, 114] on img at bounding box center [273, 117] width 121 height 78
